Goal: Complete application form

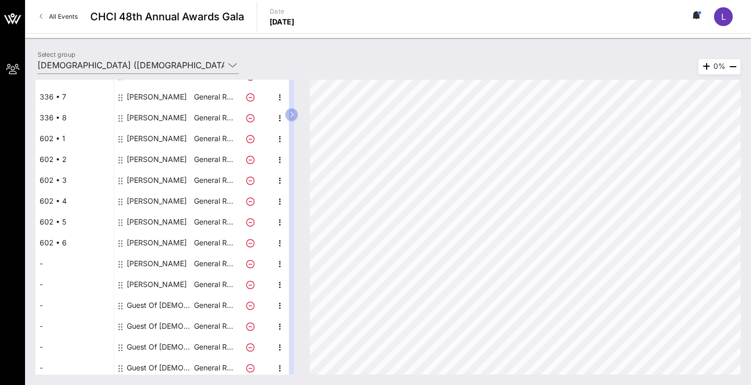
scroll to position [207, 0]
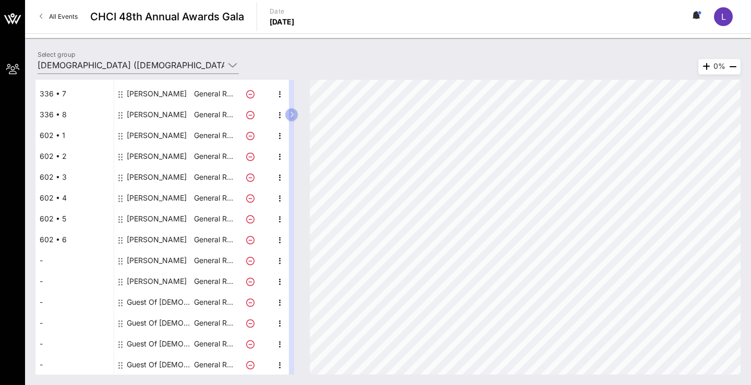
click at [143, 277] on div "[PERSON_NAME]" at bounding box center [157, 281] width 60 height 21
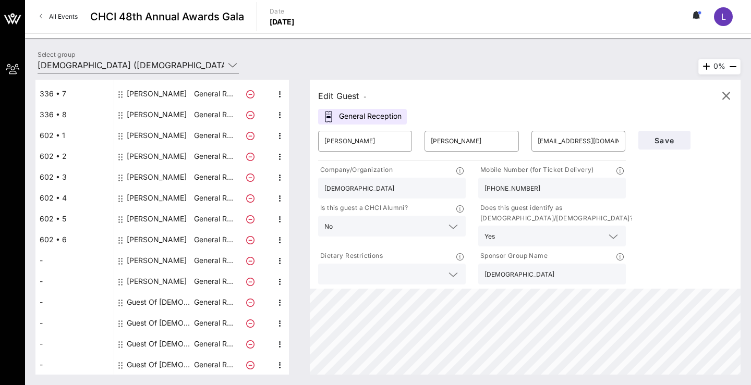
click at [140, 303] on div "Guest Of [DEMOGRAPHIC_DATA]" at bounding box center [160, 302] width 66 height 21
type input "Guest Of"
type input "[DEMOGRAPHIC_DATA]"
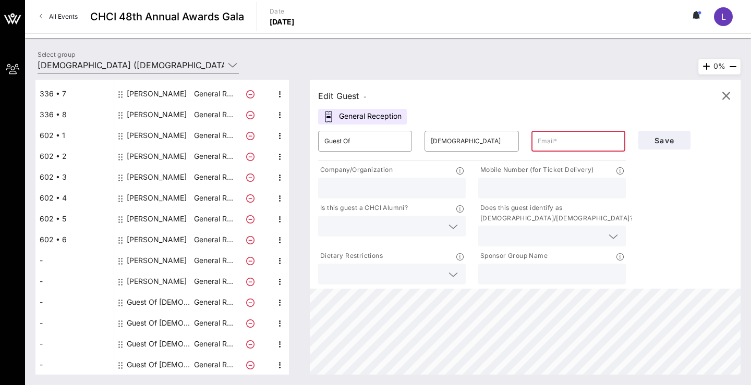
click at [144, 300] on div "Guest Of [DEMOGRAPHIC_DATA]" at bounding box center [160, 302] width 66 height 21
click at [383, 145] on input "Guest Of" at bounding box center [364, 141] width 81 height 17
type input "G"
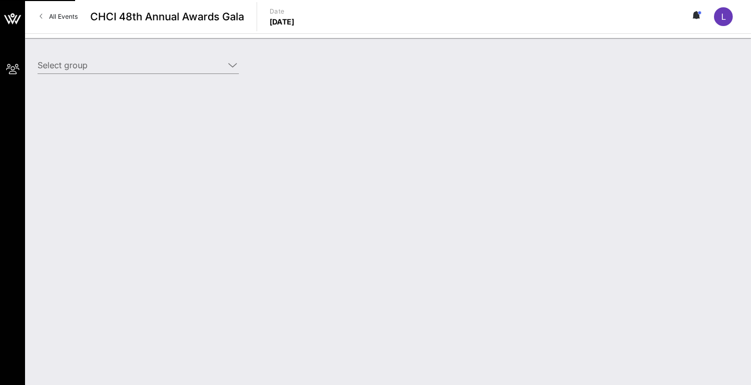
type input "[DEMOGRAPHIC_DATA] ([DEMOGRAPHIC_DATA]) [[PERSON_NAME], [EMAIL_ADDRESS][DOMAIN_…"
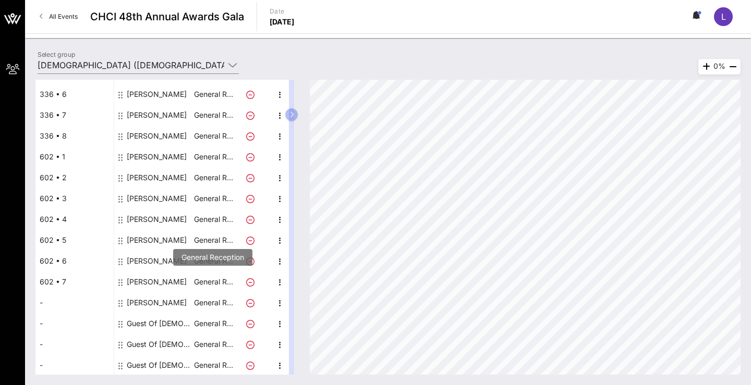
scroll to position [207, 0]
click at [171, 305] on div "Guest Of [DEMOGRAPHIC_DATA]" at bounding box center [160, 302] width 66 height 21
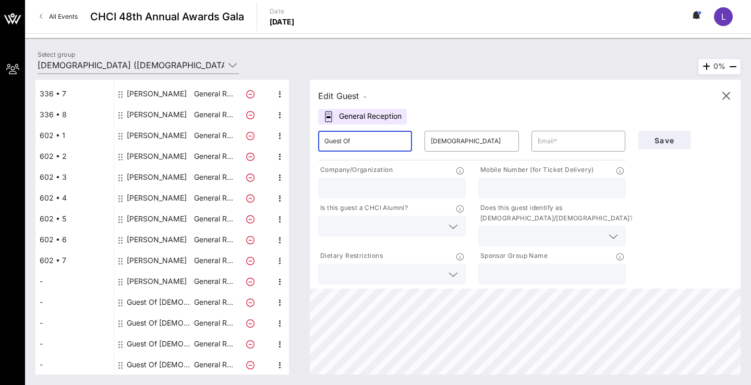
click at [355, 139] on input "Guest Of" at bounding box center [364, 141] width 81 height 17
type input "G"
type input "Stephanie"
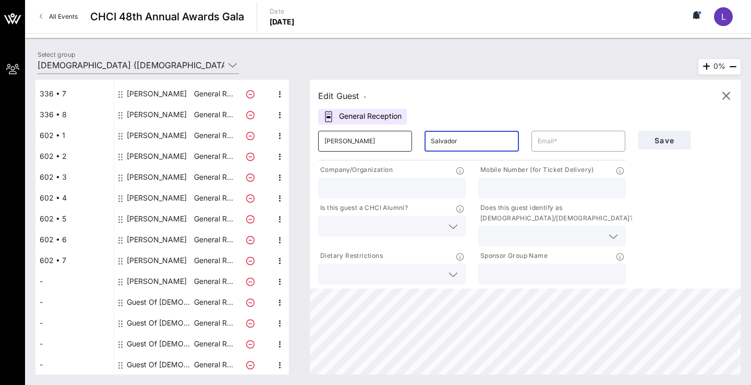
type input "Salvador"
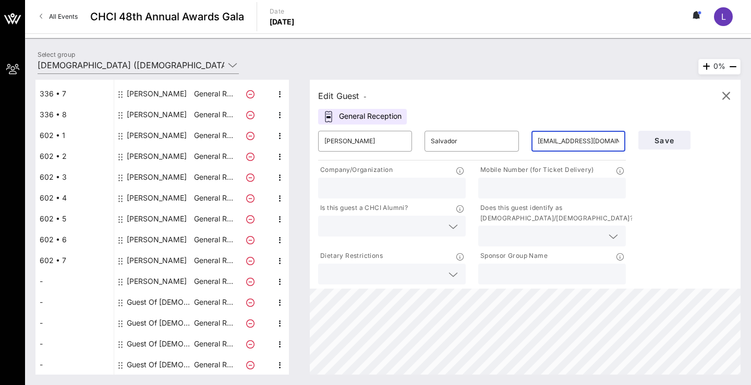
type input "ssalvador@nea.org"
click at [371, 192] on input "text" at bounding box center [391, 188] width 135 height 14
type input "[DEMOGRAPHIC_DATA]"
click at [501, 191] on input "text" at bounding box center [551, 188] width 135 height 14
type input "2024170887"
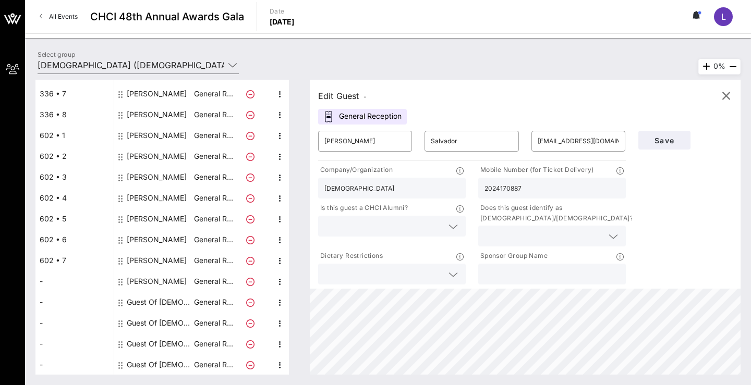
click at [393, 217] on div at bounding box center [391, 226] width 135 height 21
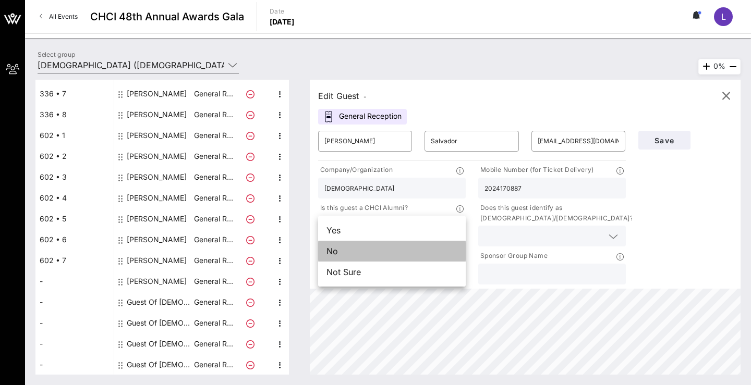
click at [389, 245] on div "No" at bounding box center [392, 251] width 148 height 21
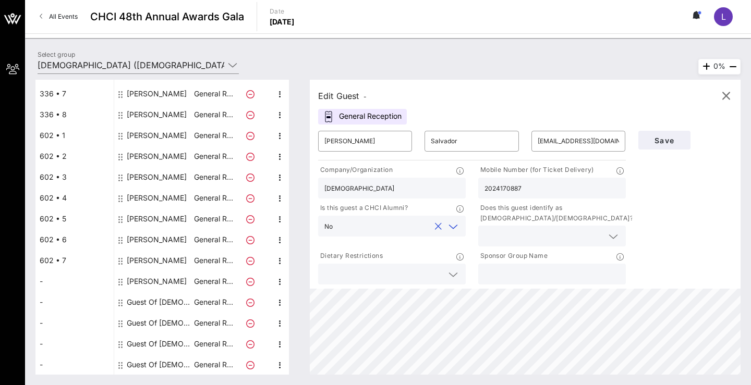
click at [543, 223] on p "Does this guest identify as [DEMOGRAPHIC_DATA]/[DEMOGRAPHIC_DATA]?" at bounding box center [555, 213] width 155 height 21
click at [540, 233] on input "text" at bounding box center [543, 236] width 118 height 14
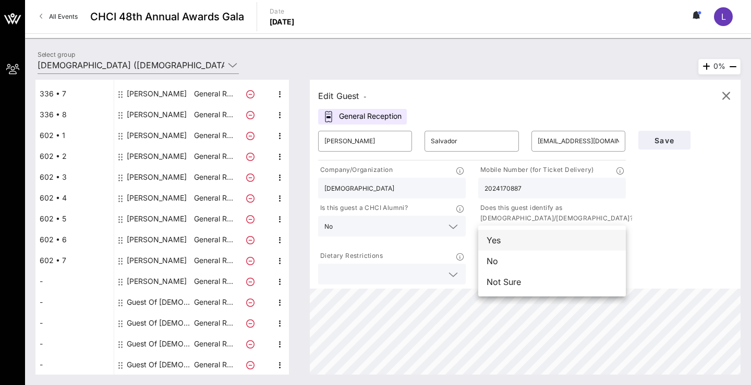
click at [535, 245] on div "Yes" at bounding box center [552, 240] width 148 height 21
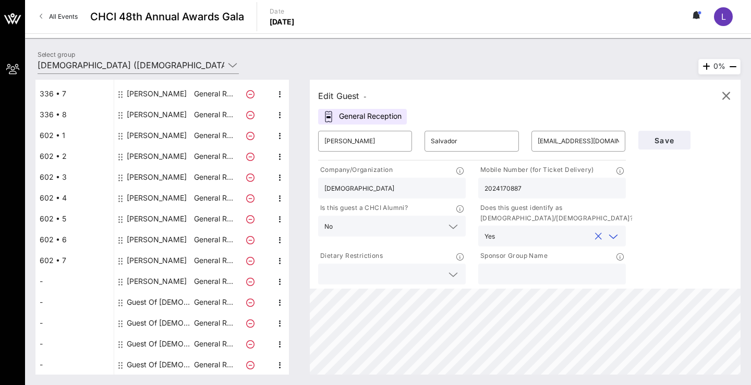
click at [531, 274] on input "text" at bounding box center [551, 274] width 135 height 14
type input "[DEMOGRAPHIC_DATA]"
click at [655, 134] on button "Save" at bounding box center [664, 140] width 52 height 19
